Goal: Information Seeking & Learning: Learn about a topic

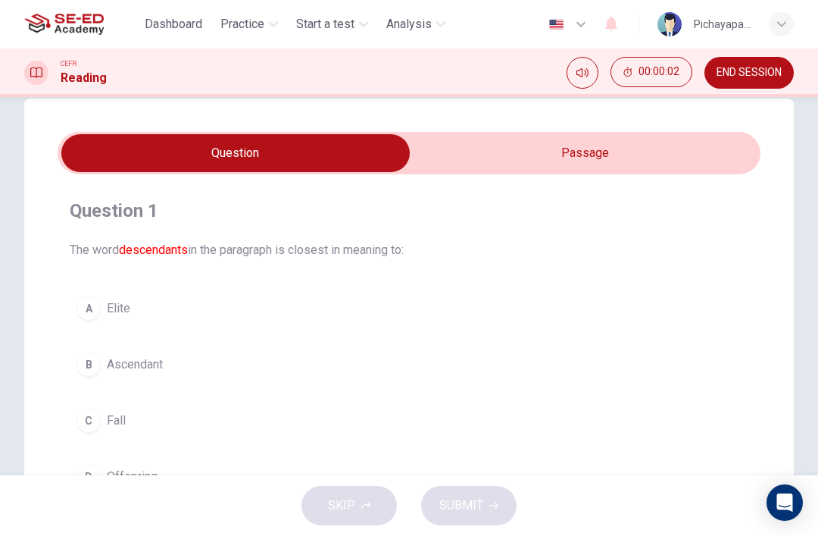
scroll to position [42, 0]
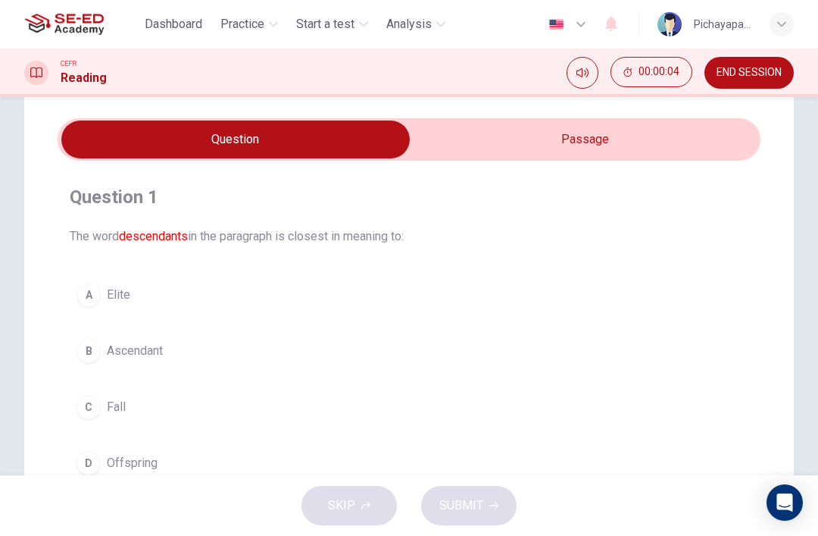
click at [689, 146] on input "checkbox" at bounding box center [235, 139] width 1055 height 38
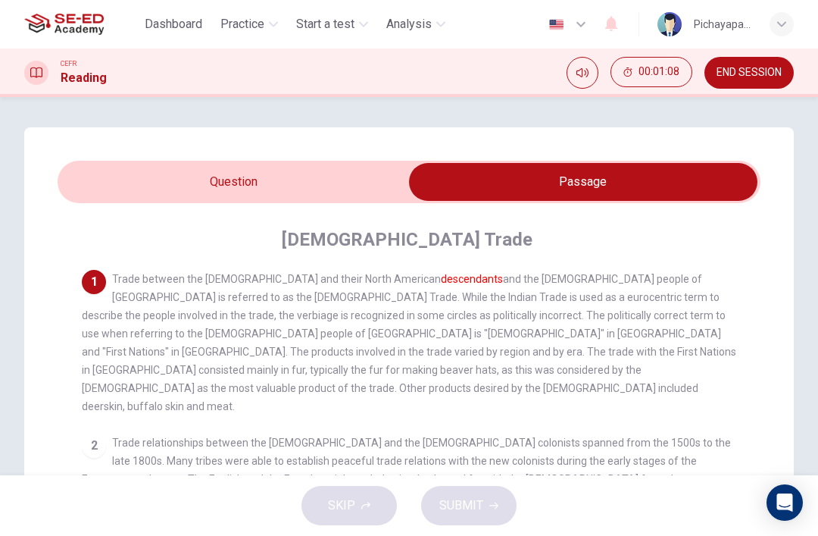
scroll to position [0, 0]
click at [175, 175] on input "checkbox" at bounding box center [583, 182] width 1055 height 38
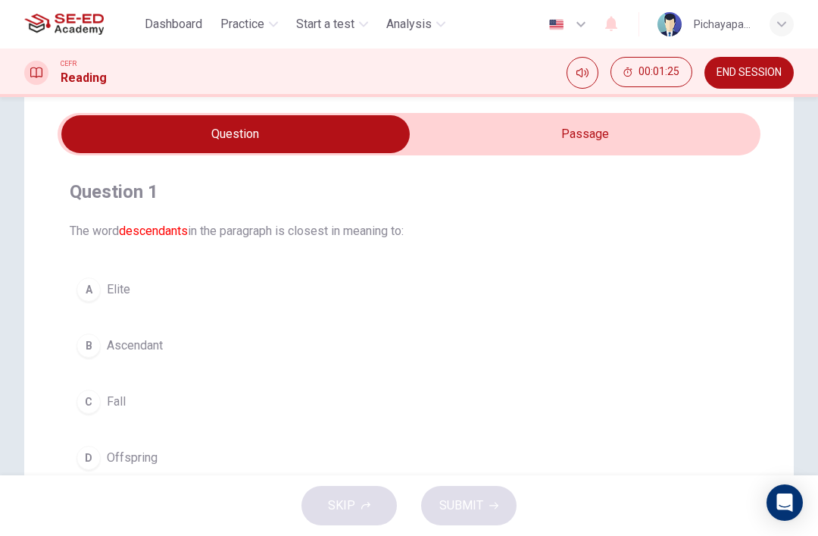
scroll to position [45, 0]
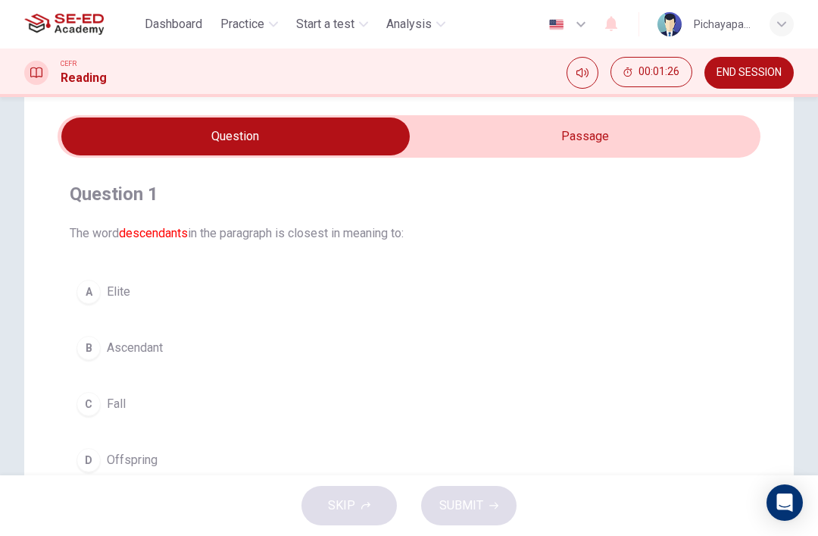
click at [584, 140] on input "checkbox" at bounding box center [235, 136] width 1055 height 38
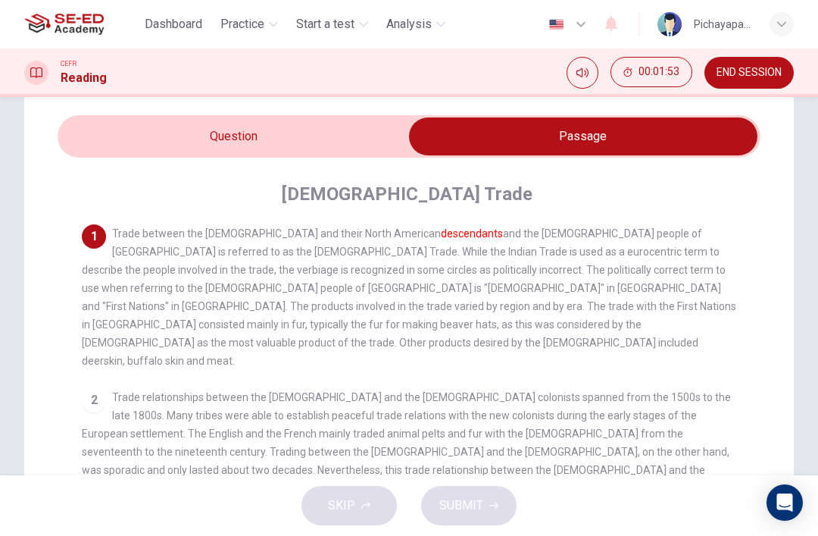
scroll to position [0, 0]
click at [160, 138] on input "checkbox" at bounding box center [583, 136] width 1055 height 38
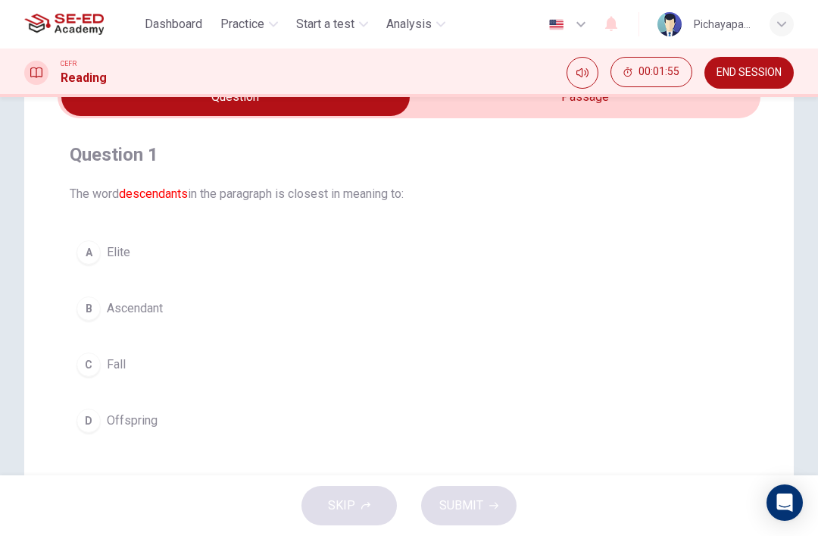
scroll to position [94, 0]
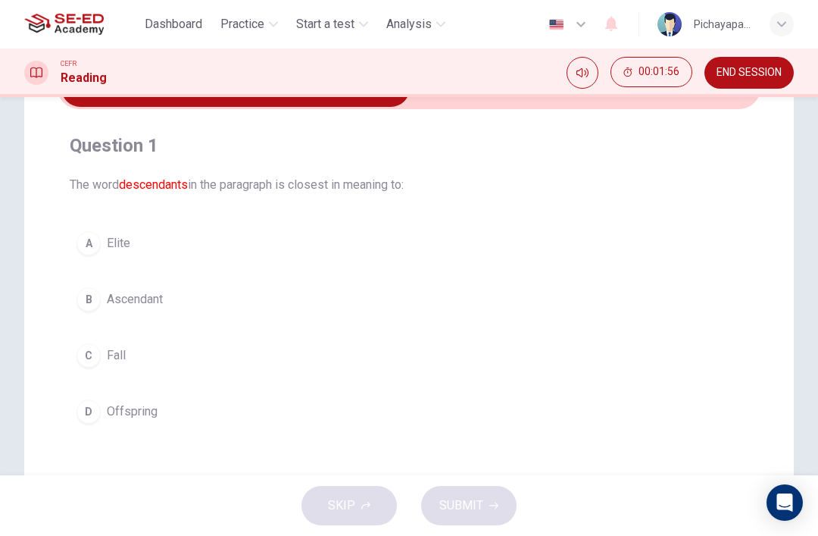
click at [94, 414] on div "D" at bounding box center [89, 411] width 24 height 24
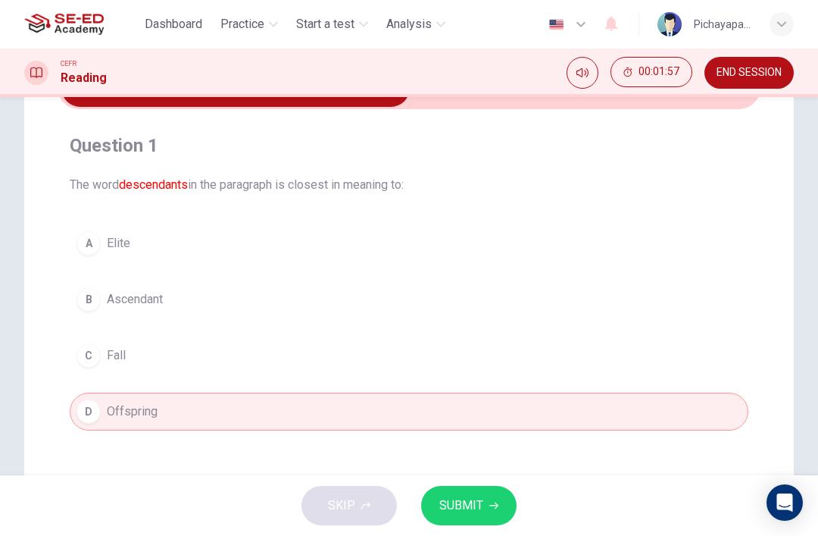
click at [474, 506] on span "SUBMIT" at bounding box center [461, 505] width 44 height 21
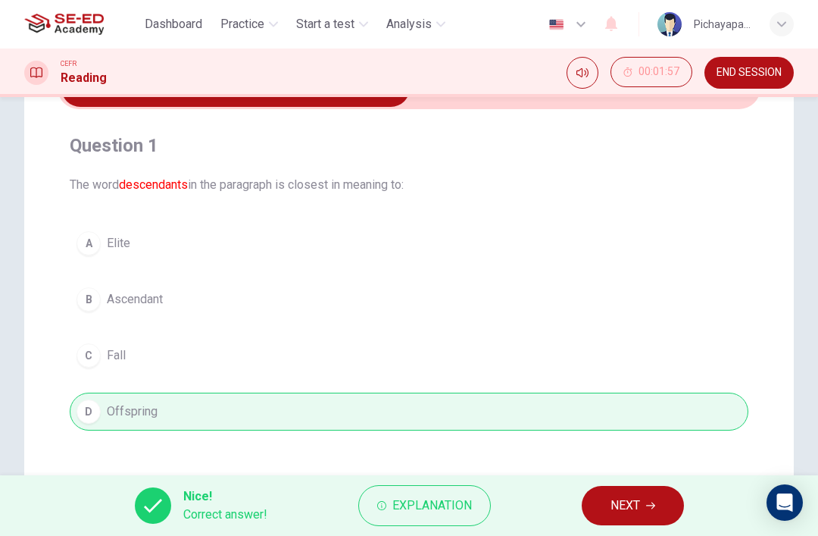
click at [449, 499] on span "Explanation" at bounding box center [432, 505] width 80 height 21
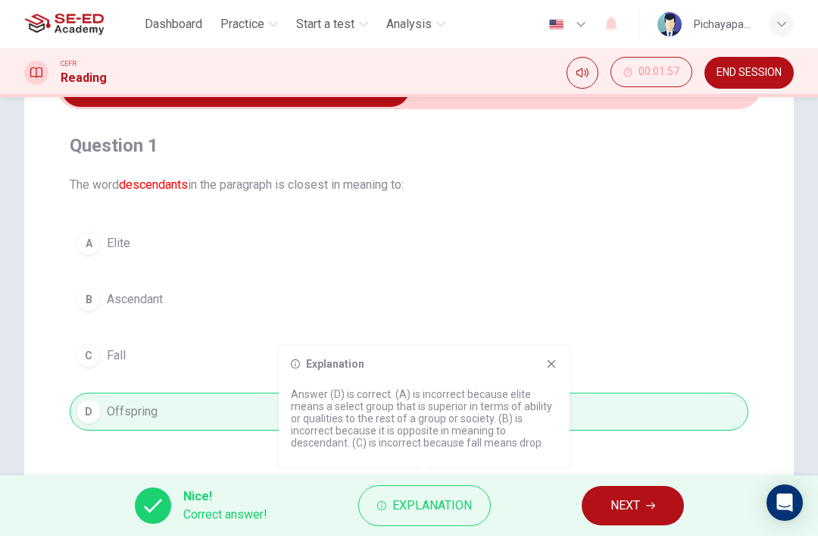
click at [646, 510] on button "NEXT" at bounding box center [633, 505] width 102 height 39
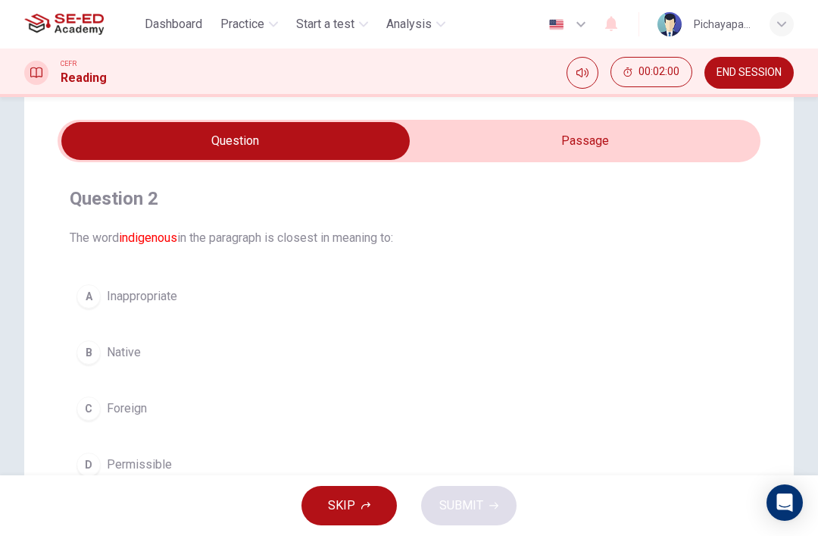
scroll to position [39, 0]
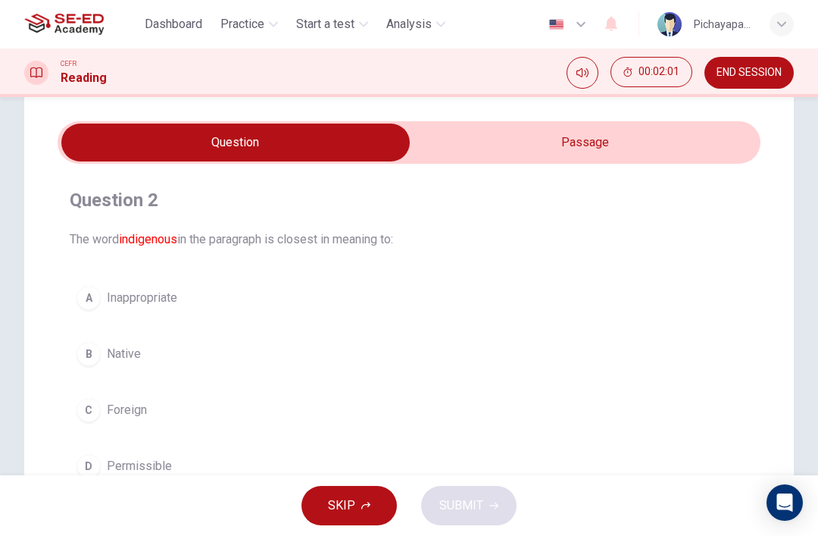
click at [677, 136] on input "checkbox" at bounding box center [235, 142] width 1055 height 38
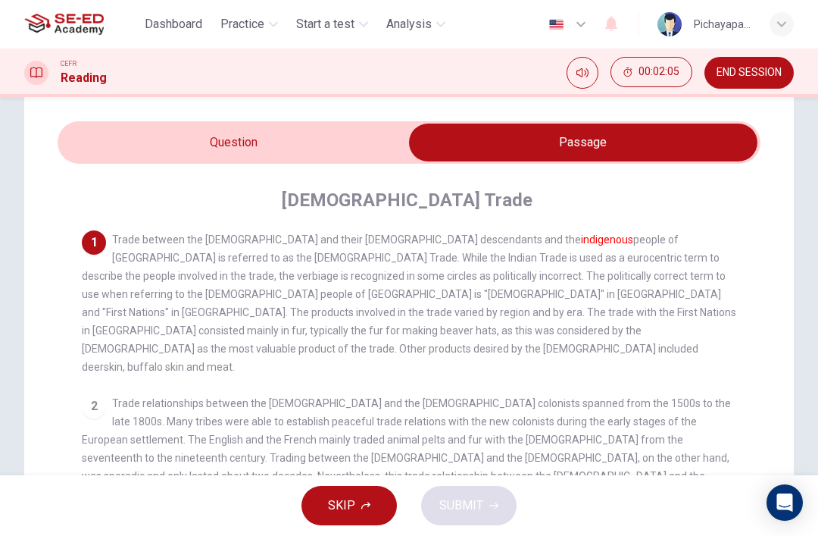
click at [161, 143] on input "checkbox" at bounding box center [583, 142] width 1055 height 38
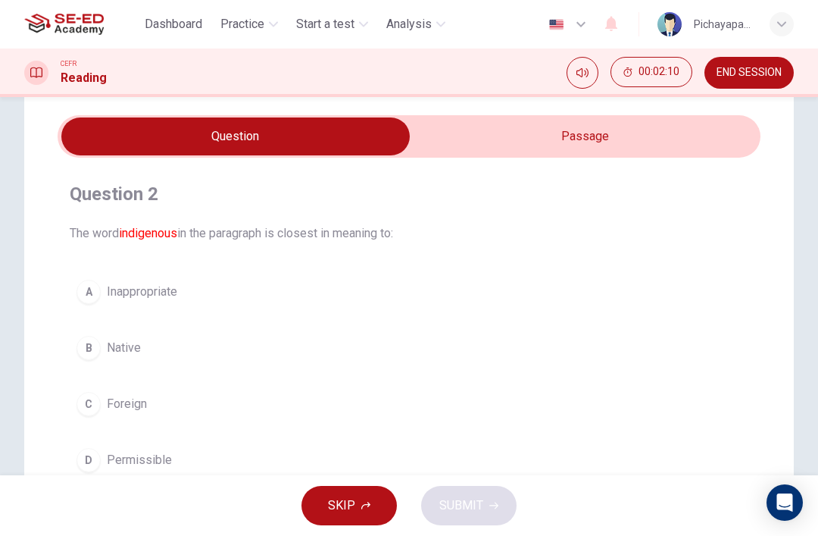
scroll to position [34, 0]
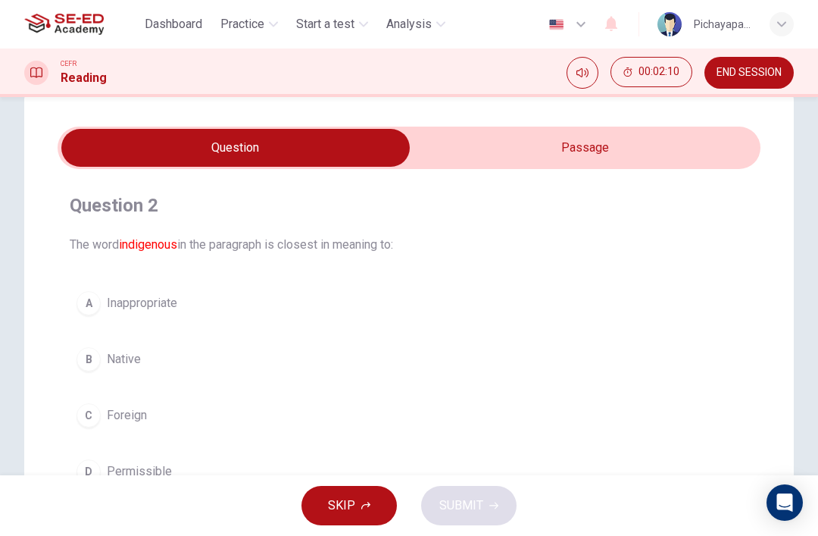
click at [644, 146] on input "checkbox" at bounding box center [235, 148] width 1055 height 38
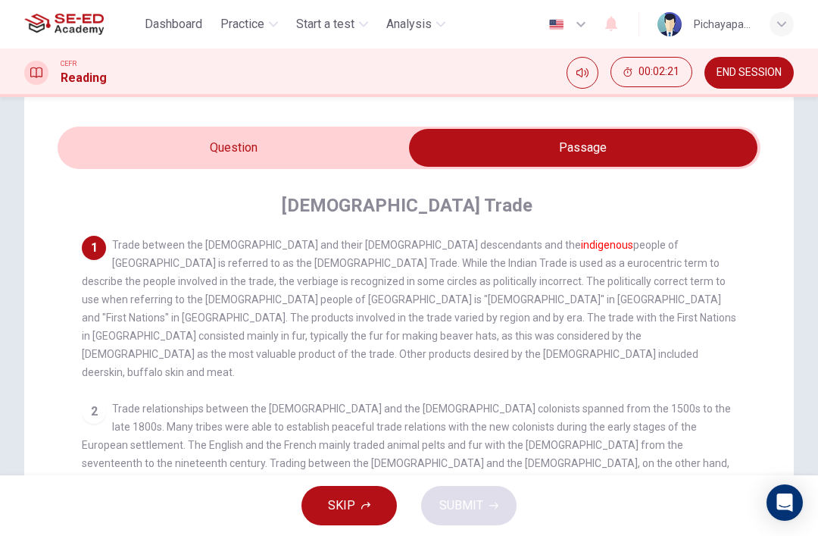
click at [145, 144] on input "checkbox" at bounding box center [583, 148] width 1055 height 38
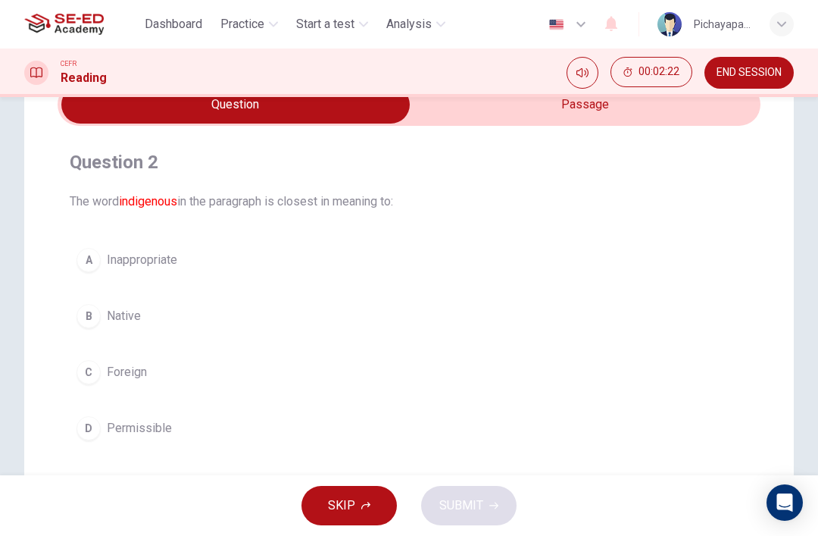
scroll to position [81, 0]
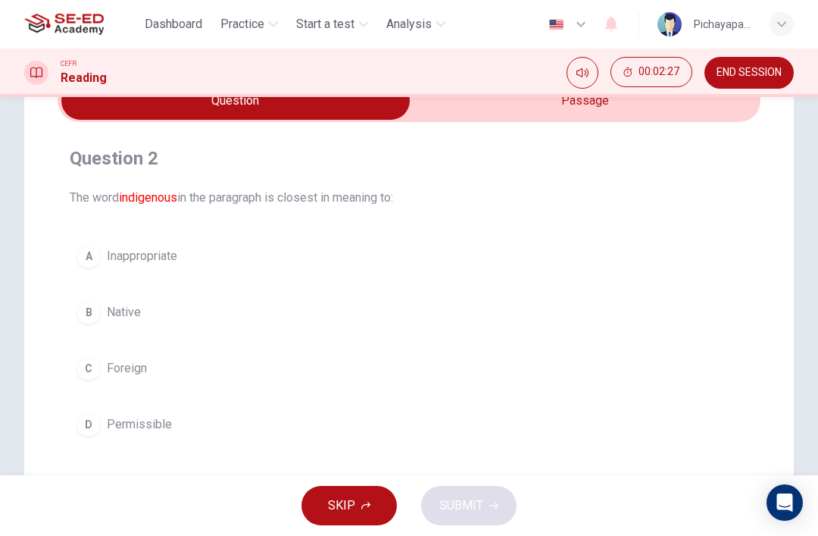
click at [648, 118] on input "checkbox" at bounding box center [235, 101] width 1055 height 38
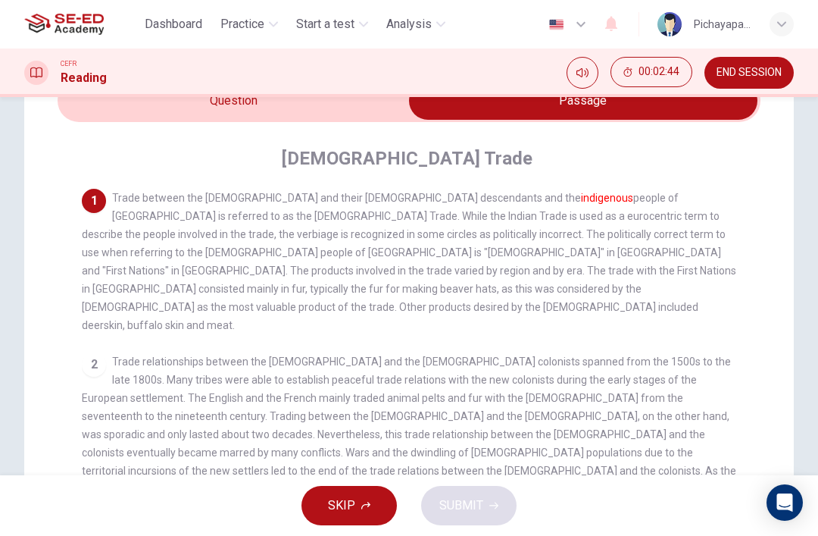
click at [336, 111] on input "checkbox" at bounding box center [583, 101] width 1055 height 38
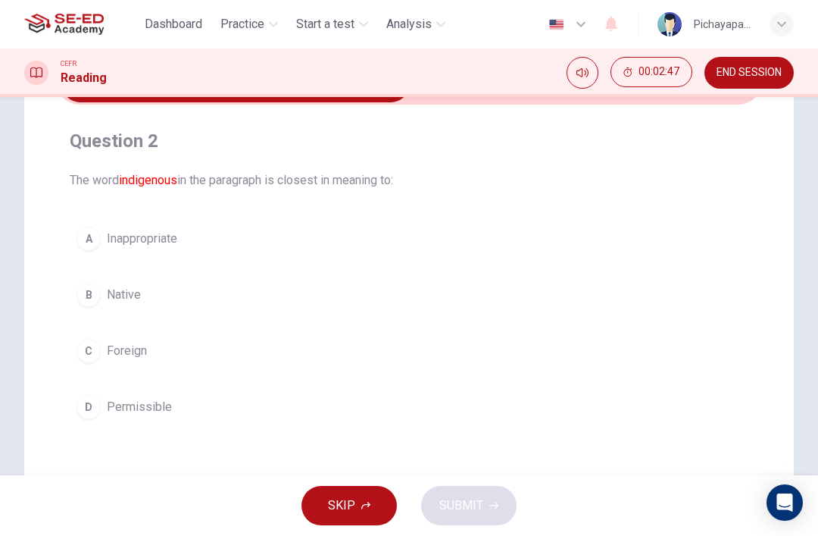
scroll to position [92, 0]
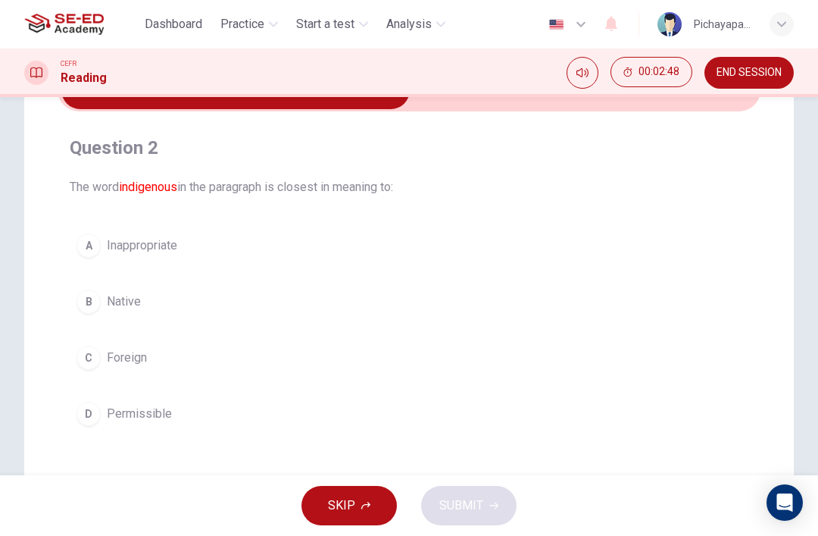
click at [99, 352] on div "C" at bounding box center [89, 357] width 24 height 24
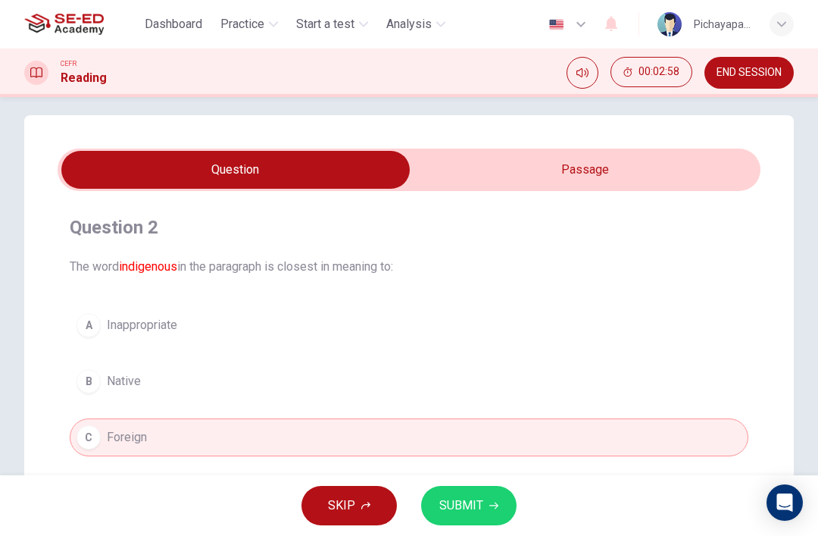
scroll to position [11, 0]
click at [509, 162] on input "checkbox" at bounding box center [235, 171] width 1055 height 38
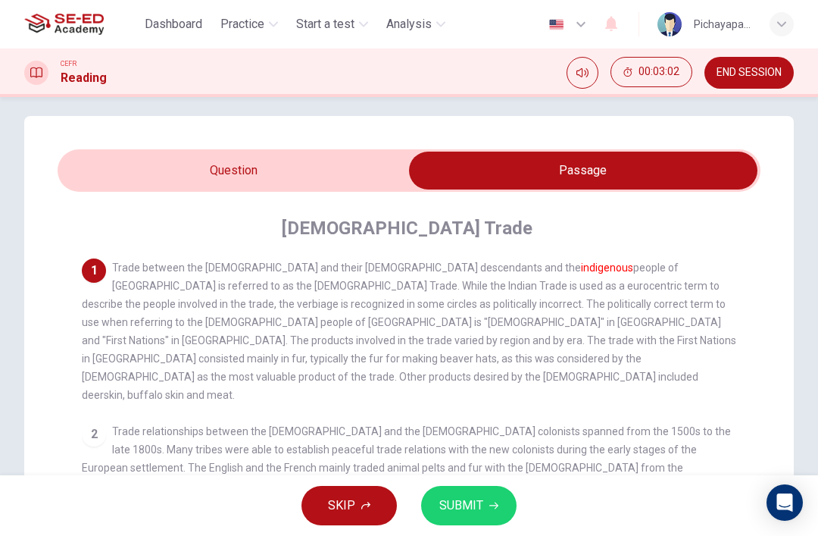
click at [349, 170] on input "checkbox" at bounding box center [583, 171] width 1055 height 38
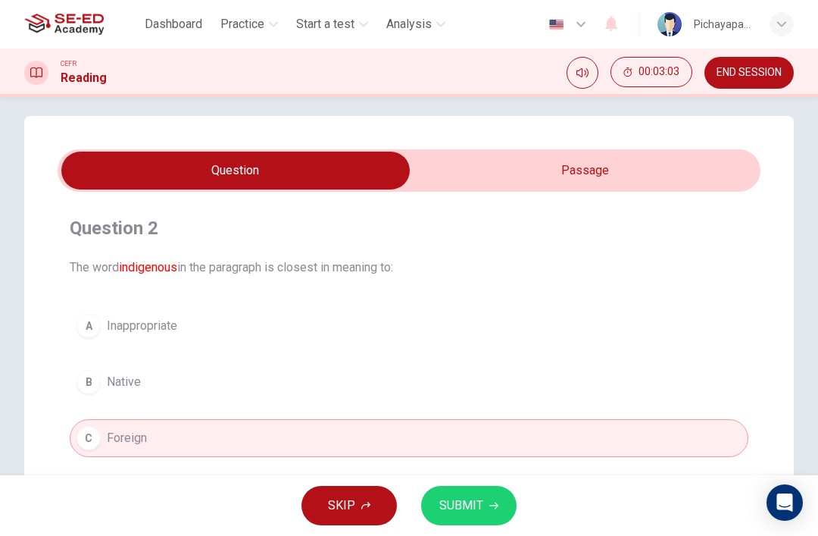
click at [395, 387] on button "B Native" at bounding box center [409, 382] width 679 height 38
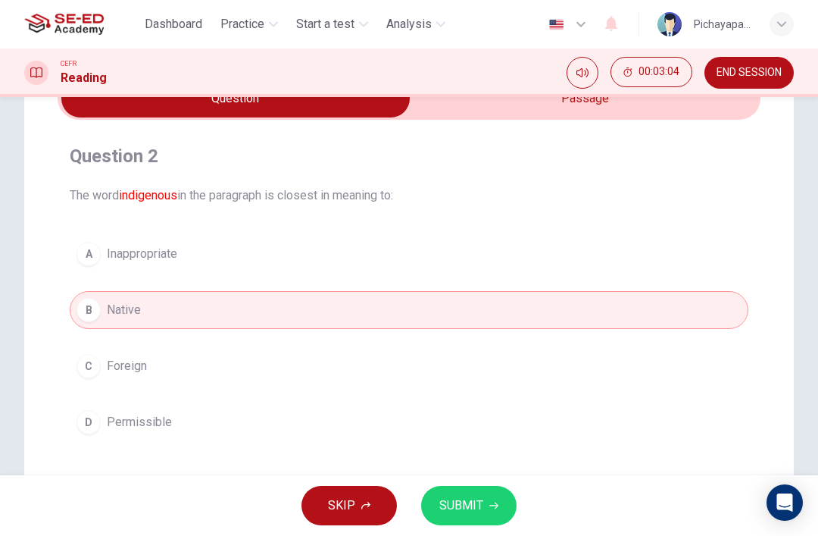
scroll to position [98, 0]
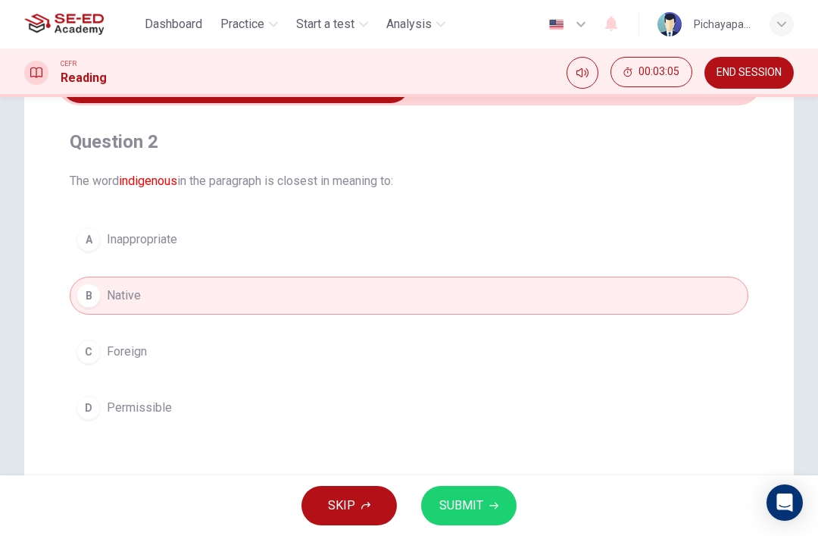
click at [459, 505] on span "SUBMIT" at bounding box center [461, 505] width 44 height 21
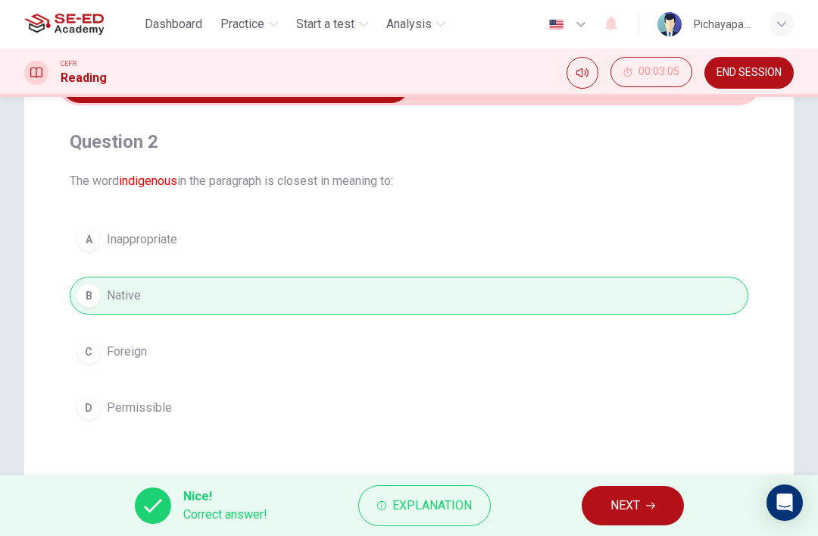
click at [640, 508] on span "NEXT" at bounding box center [626, 505] width 30 height 21
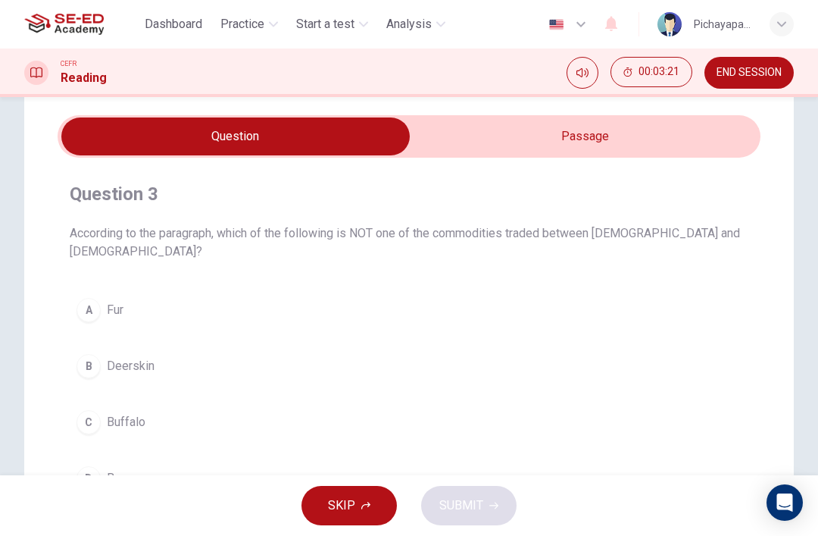
scroll to position [31, 0]
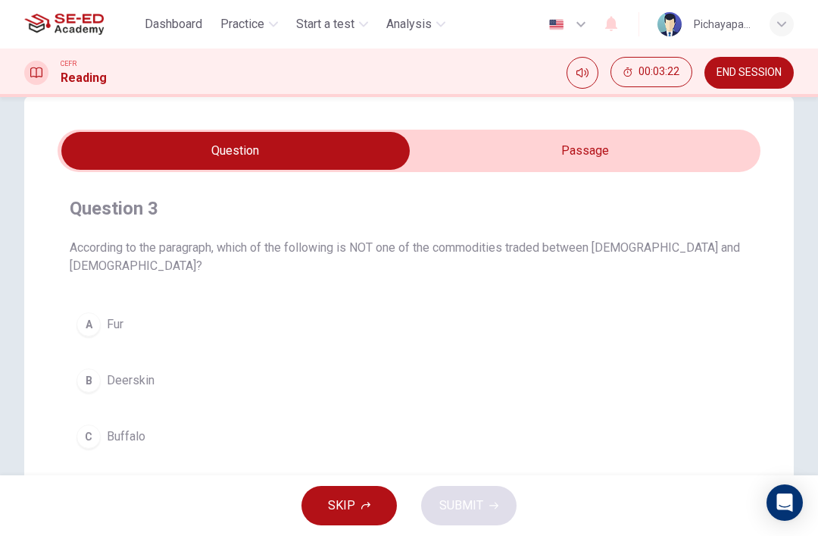
click at [687, 147] on input "checkbox" at bounding box center [235, 151] width 1055 height 38
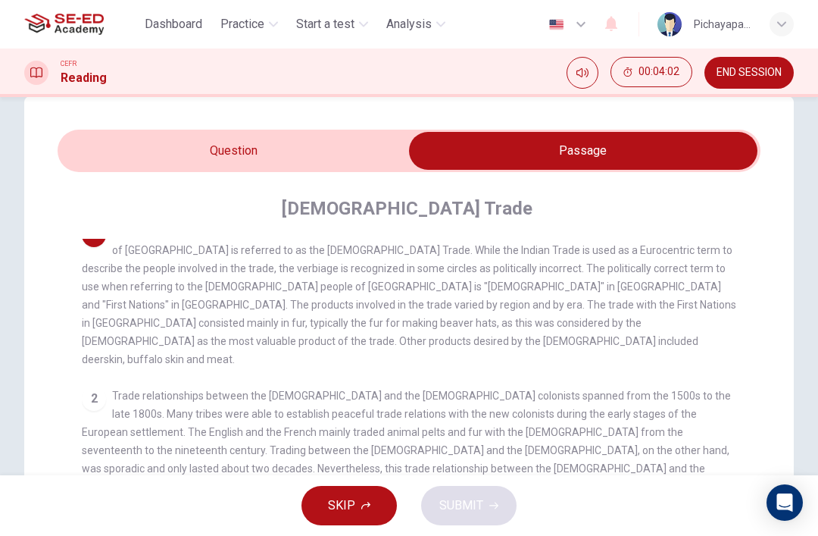
scroll to position [17, 0]
click at [158, 152] on input "checkbox" at bounding box center [583, 151] width 1055 height 38
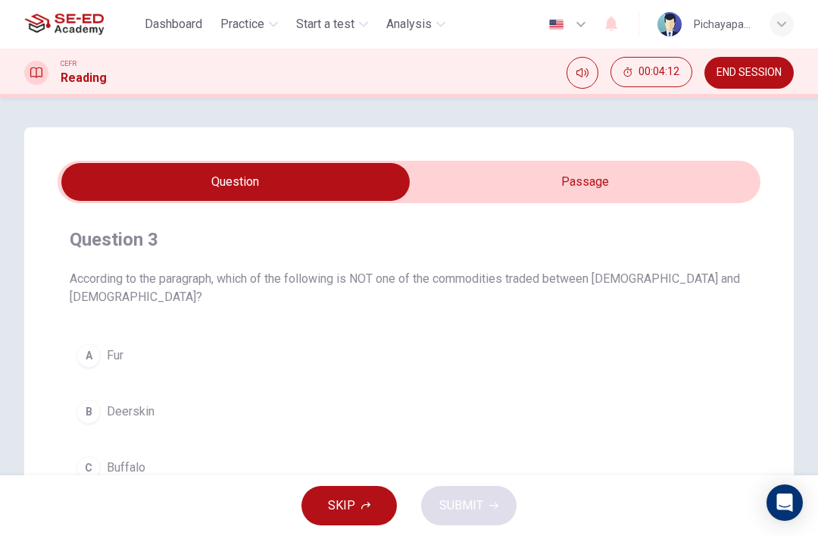
scroll to position [0, 0]
click at [690, 180] on input "checkbox" at bounding box center [235, 182] width 1055 height 38
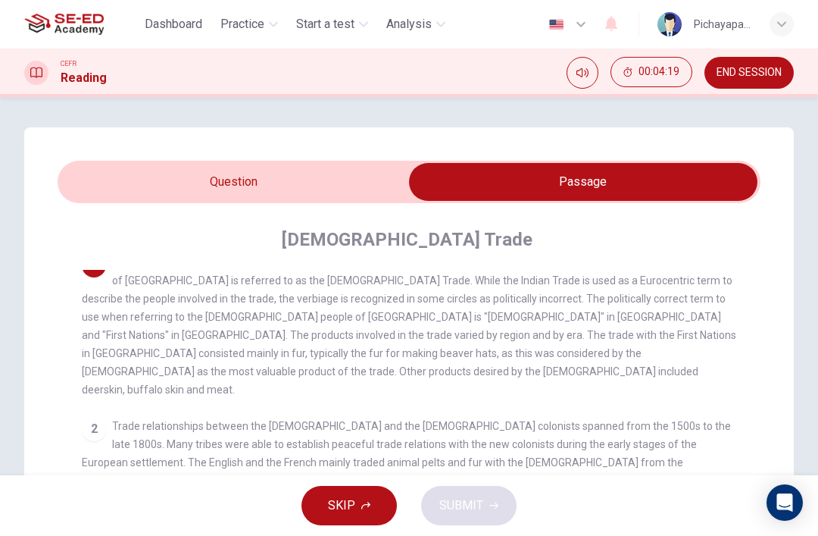
click at [158, 191] on input "checkbox" at bounding box center [583, 182] width 1055 height 38
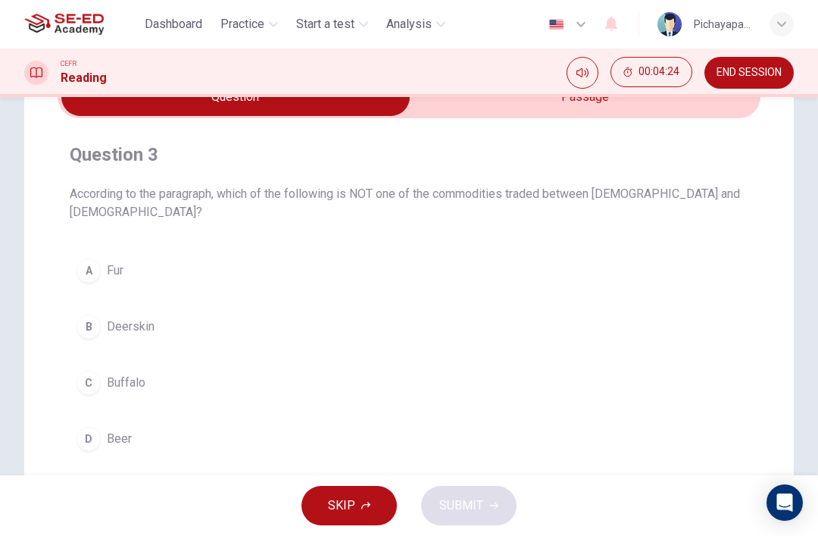
scroll to position [56, 0]
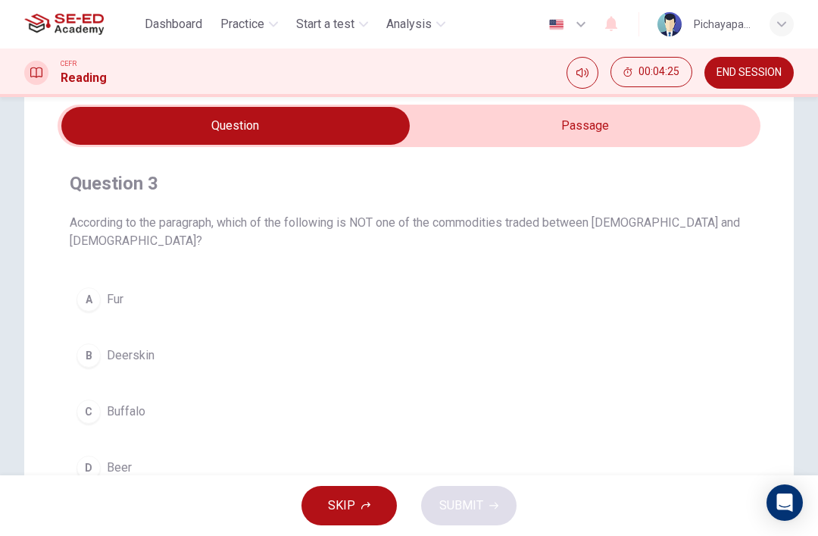
click at [613, 136] on input "checkbox" at bounding box center [235, 126] width 1055 height 38
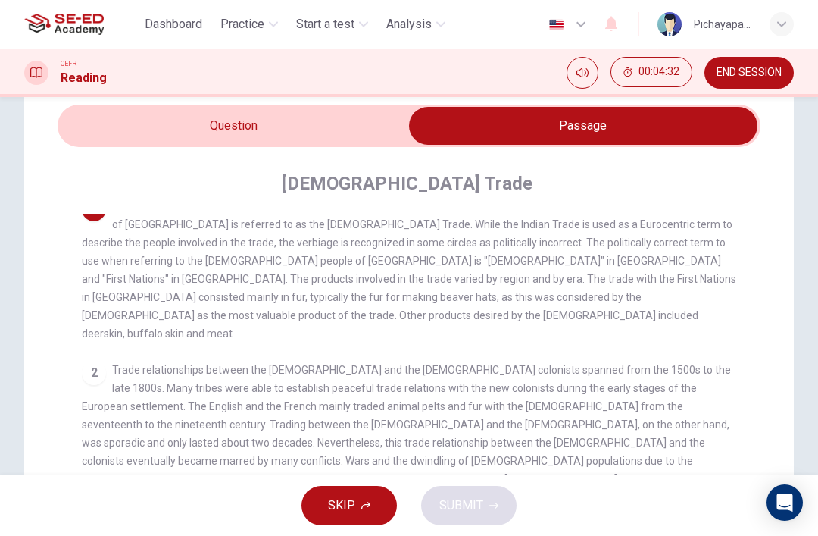
click at [341, 133] on input "checkbox" at bounding box center [583, 126] width 1055 height 38
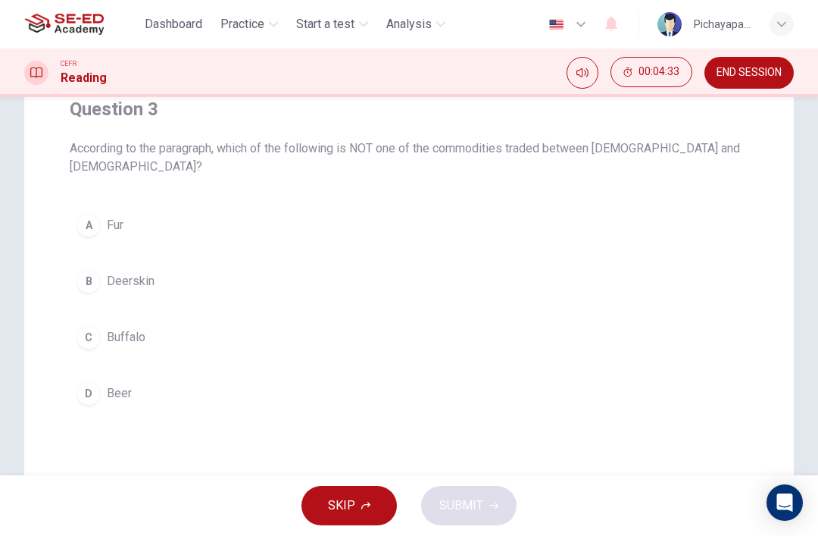
scroll to position [131, 0]
click at [89, 346] on div "C" at bounding box center [89, 336] width 24 height 24
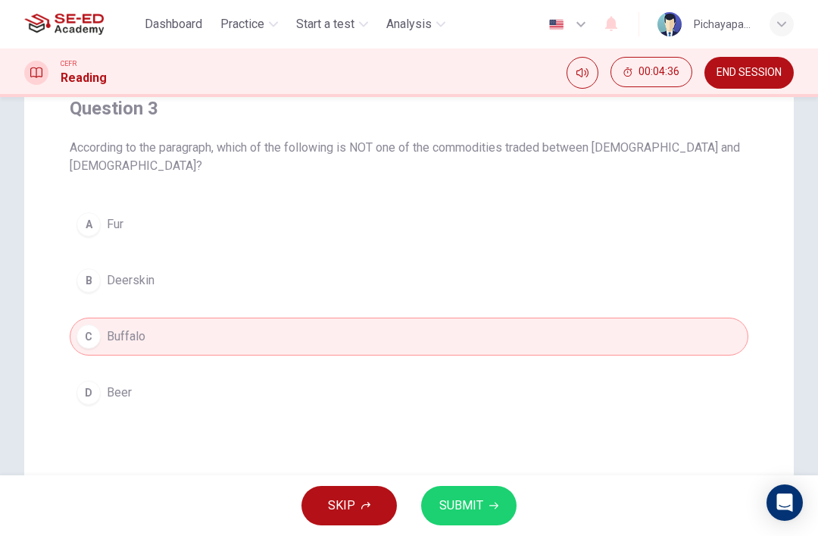
click at [488, 500] on button "SUBMIT" at bounding box center [468, 505] width 95 height 39
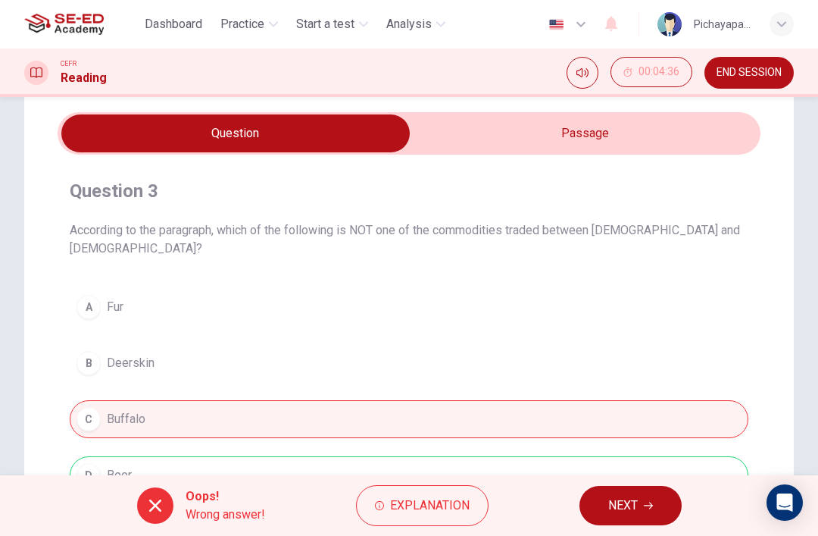
scroll to position [43, 0]
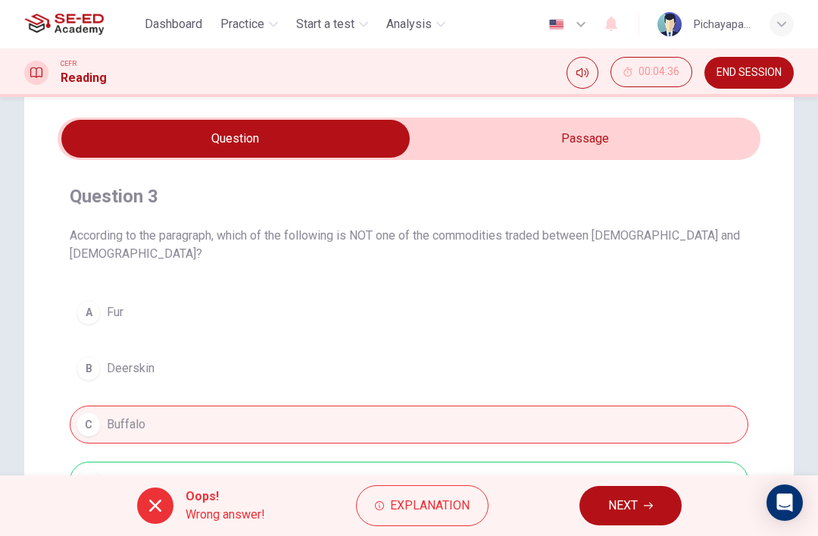
click at [513, 132] on input "checkbox" at bounding box center [235, 139] width 1055 height 38
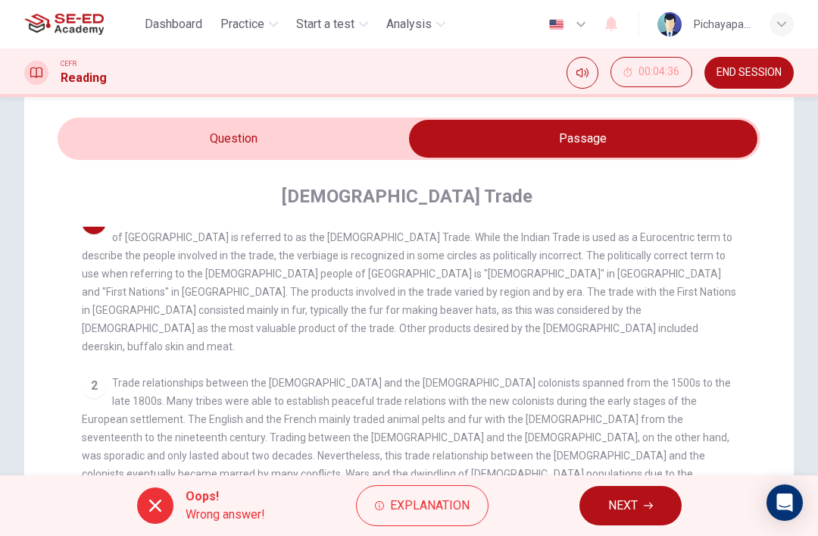
click at [120, 139] on input "checkbox" at bounding box center [583, 139] width 1055 height 38
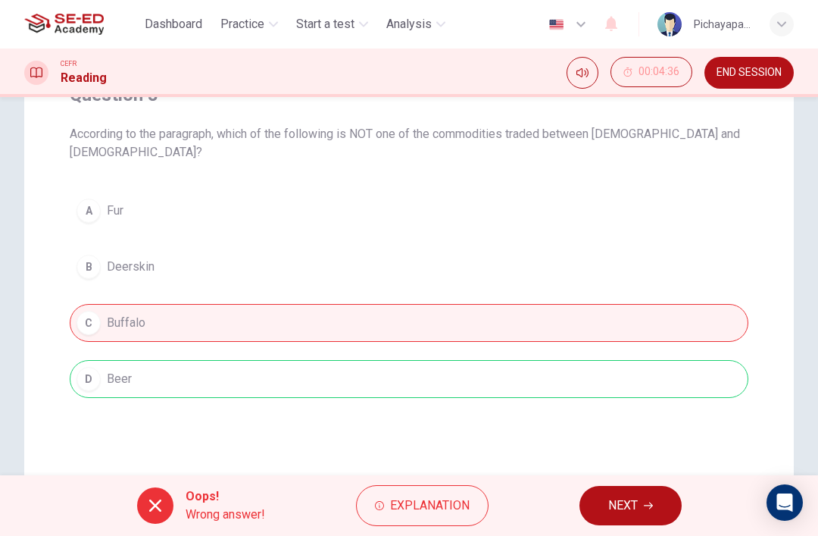
scroll to position [146, 0]
click at [653, 520] on button "NEXT" at bounding box center [631, 505] width 102 height 39
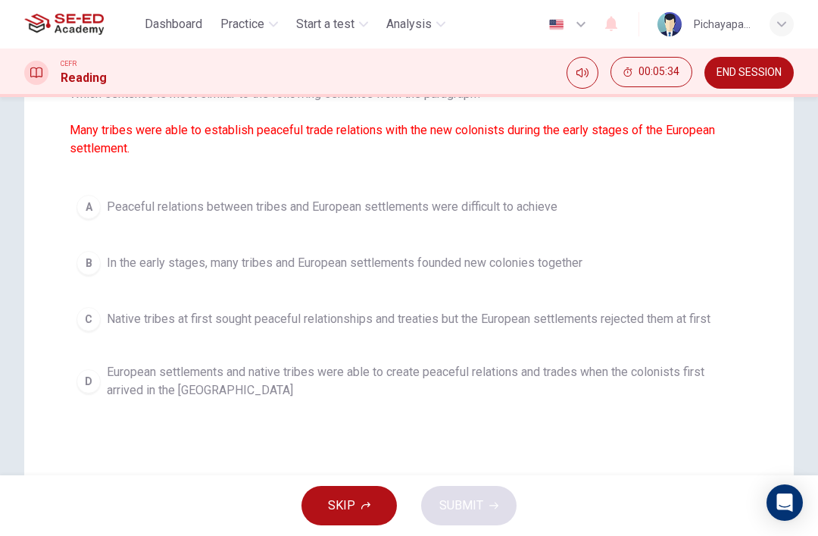
scroll to position [187, 0]
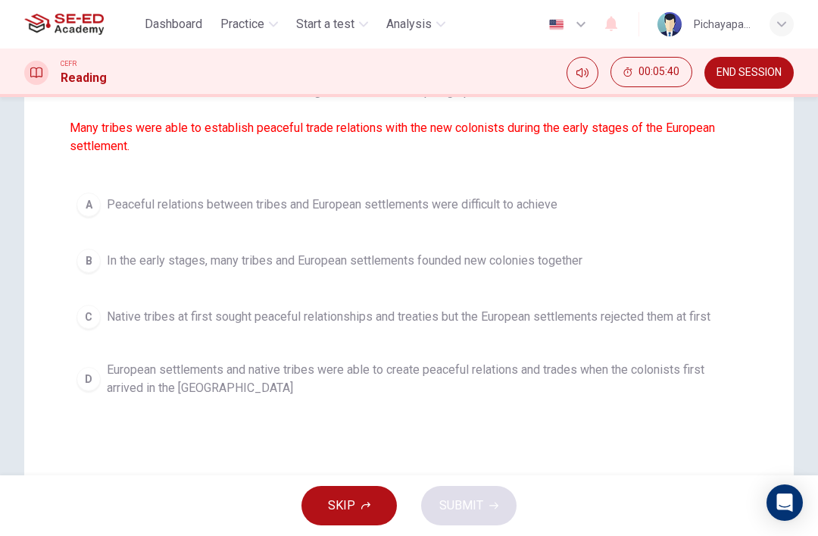
click at [83, 383] on div "D" at bounding box center [89, 379] width 24 height 24
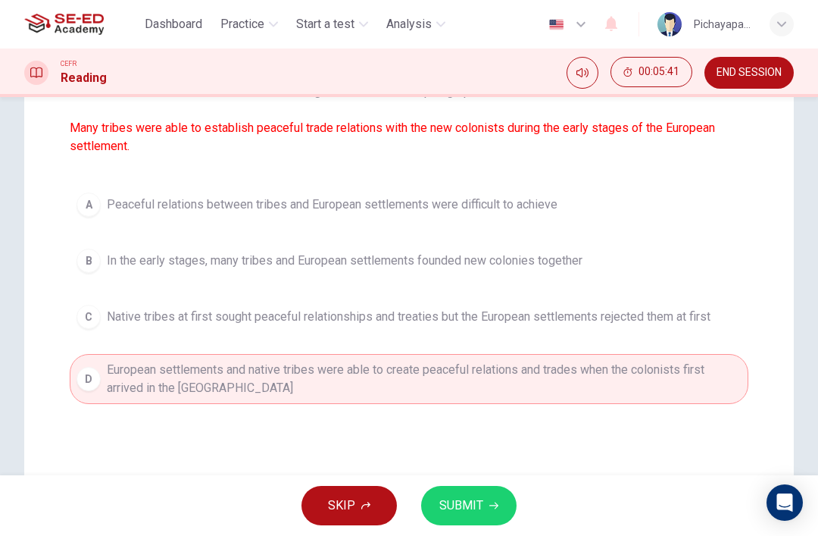
click at [470, 492] on button "SUBMIT" at bounding box center [468, 505] width 95 height 39
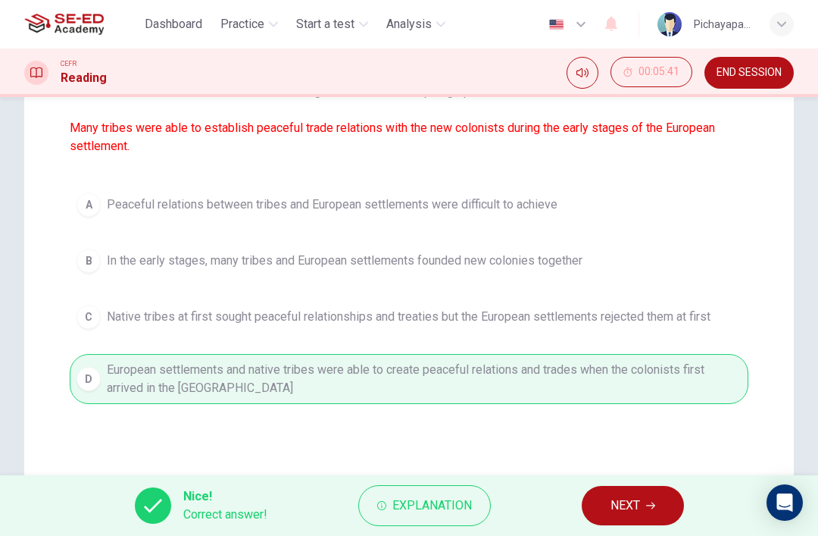
click at [658, 519] on button "NEXT" at bounding box center [633, 505] width 102 height 39
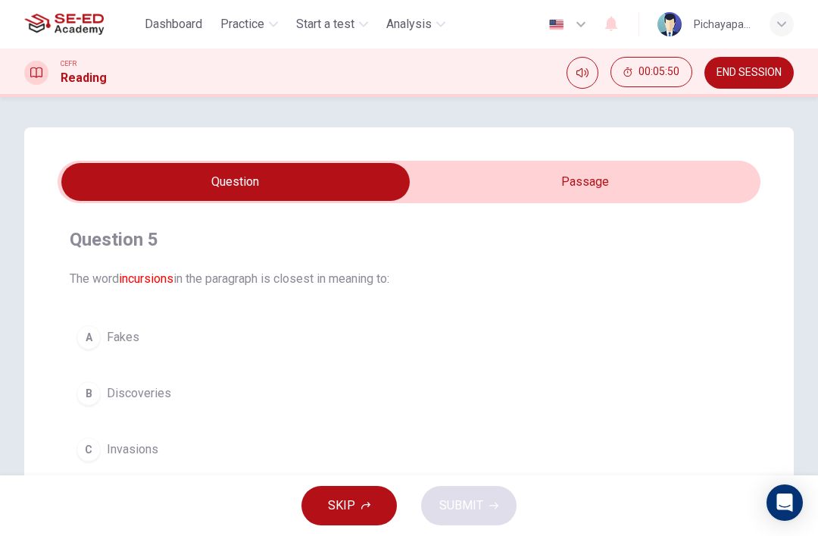
scroll to position [0, 0]
click at [697, 178] on input "checkbox" at bounding box center [235, 182] width 1055 height 38
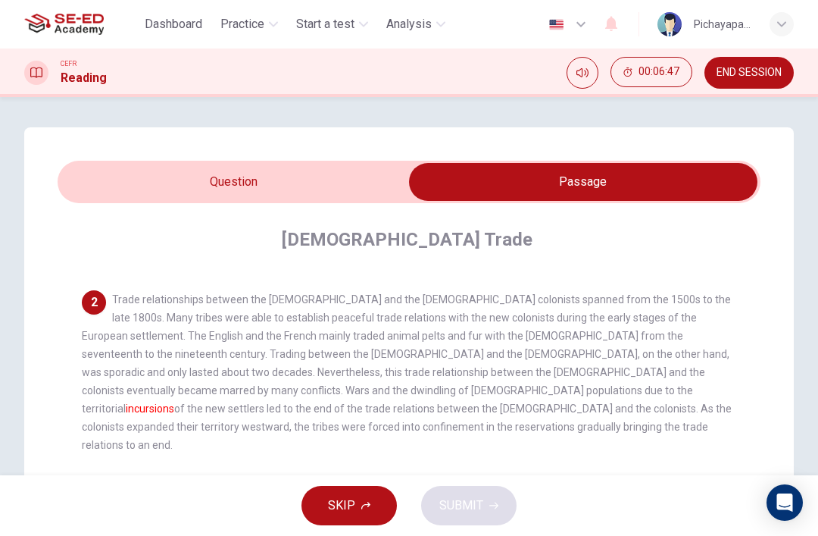
scroll to position [119, 0]
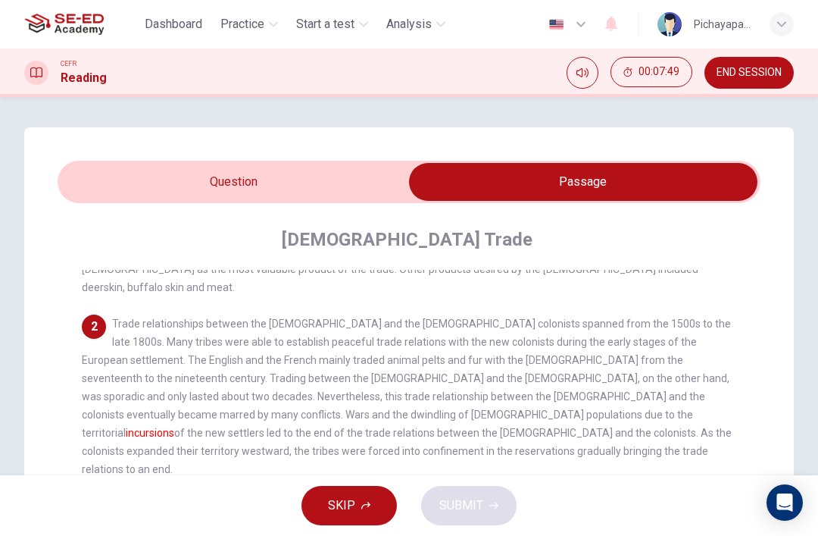
click at [320, 183] on input "checkbox" at bounding box center [583, 182] width 1055 height 38
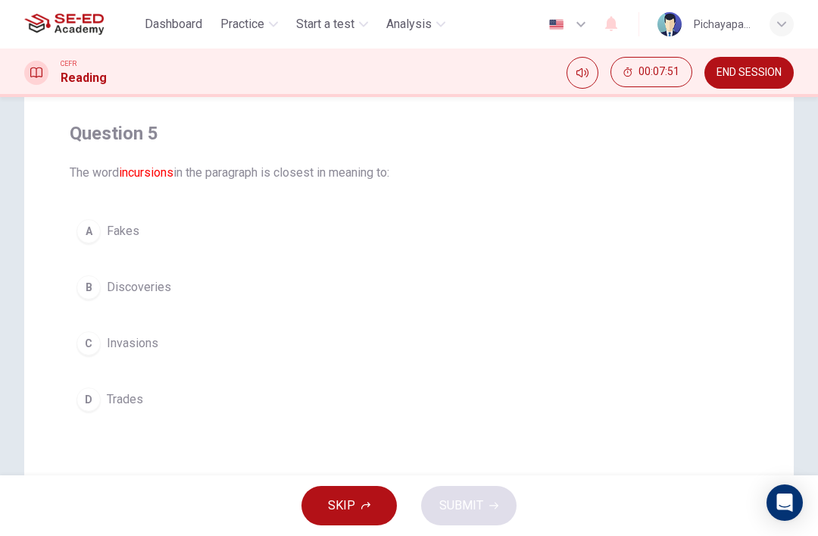
scroll to position [108, 0]
click at [412, 342] on button "C Invasions" at bounding box center [409, 341] width 679 height 38
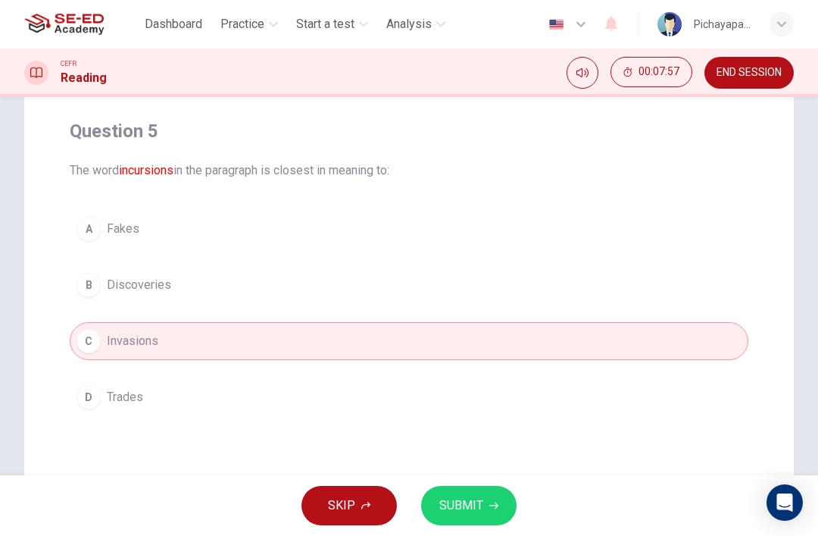
click at [480, 494] on button "SUBMIT" at bounding box center [468, 505] width 95 height 39
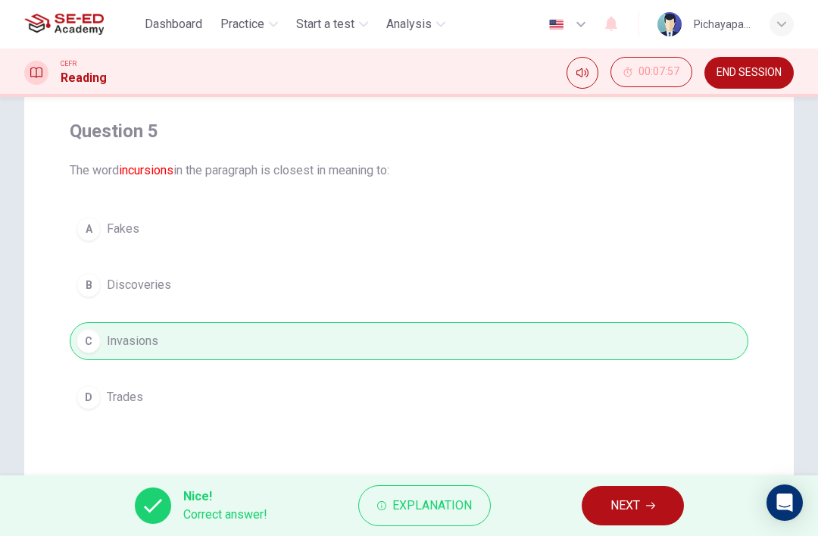
click at [645, 502] on button "NEXT" at bounding box center [633, 505] width 102 height 39
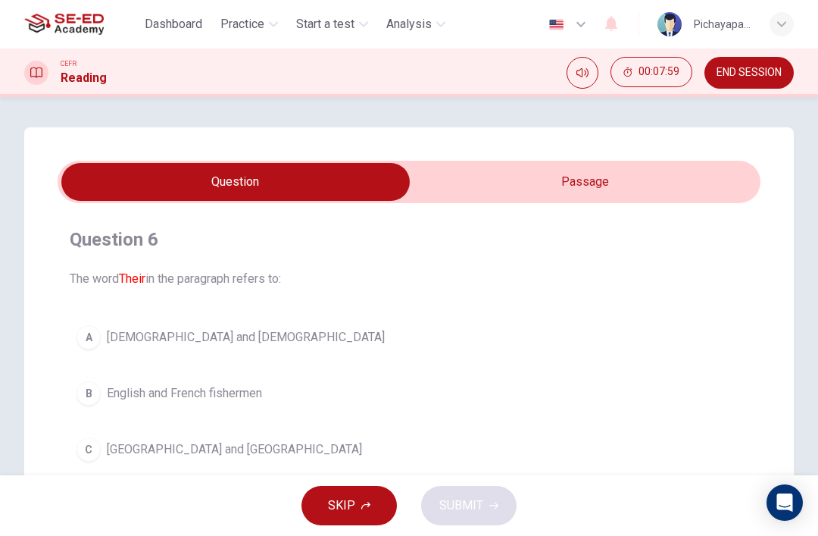
scroll to position [0, 0]
click at [679, 180] on input "checkbox" at bounding box center [235, 182] width 1055 height 38
checkbox input "true"
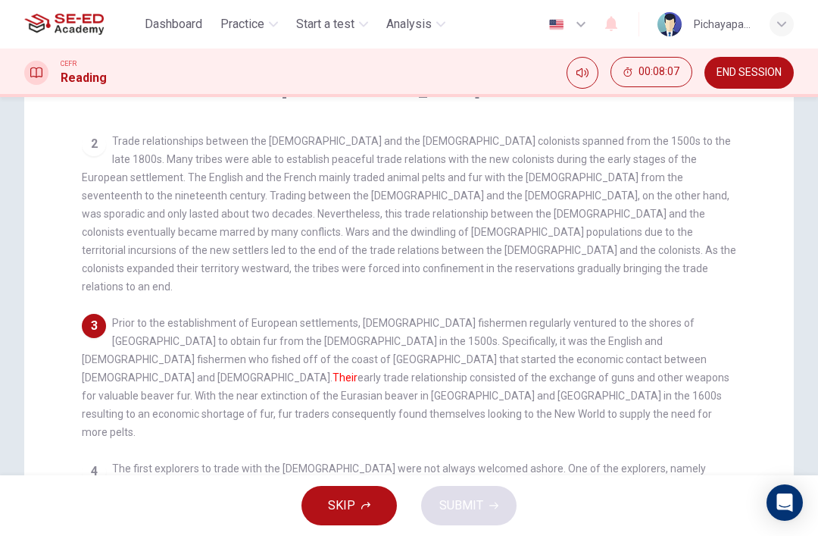
scroll to position [154, 0]
